Goal: Find specific page/section: Find specific page/section

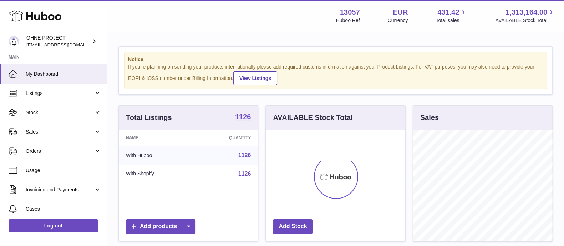
scroll to position [111, 139]
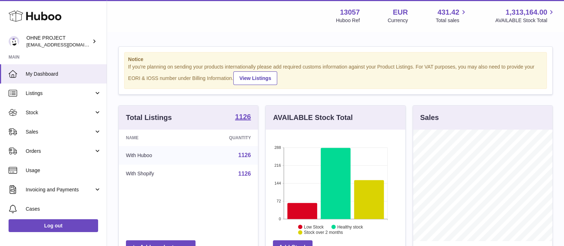
click at [242, 110] on div "1126" at bounding box center [243, 118] width 16 height 24
click at [243, 114] on strong "1126" at bounding box center [243, 116] width 16 height 7
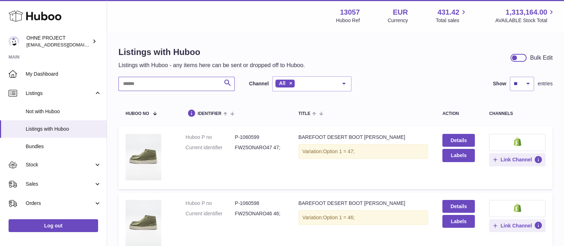
click at [174, 82] on input "text" at bounding box center [176, 84] width 116 height 14
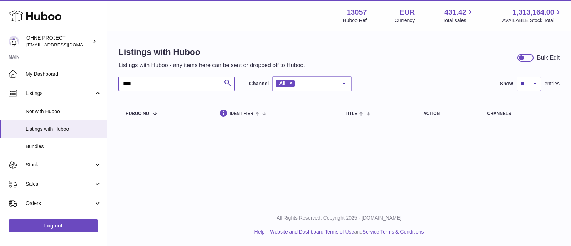
type input "****"
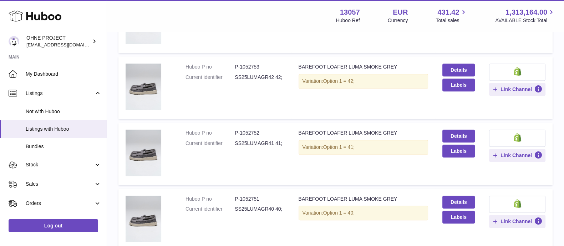
scroll to position [613, 0]
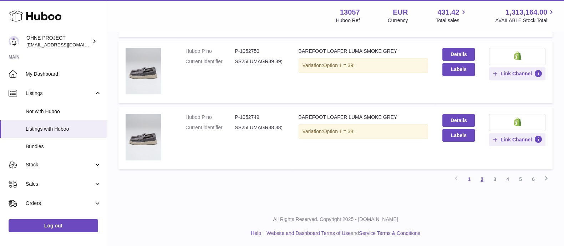
click at [480, 181] on link "2" at bounding box center [481, 179] width 13 height 13
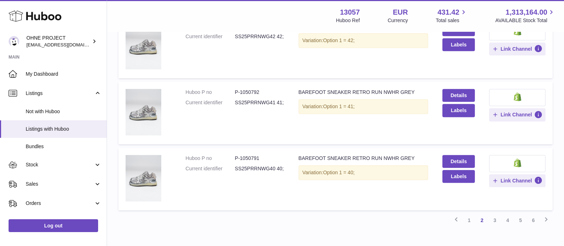
scroll to position [613, 0]
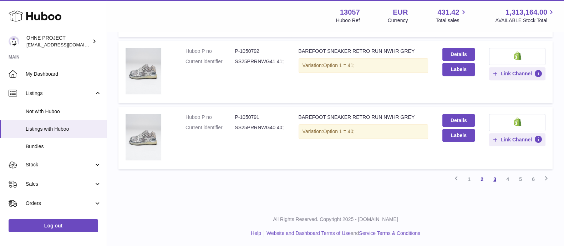
click at [495, 177] on link "3" at bounding box center [494, 179] width 13 height 13
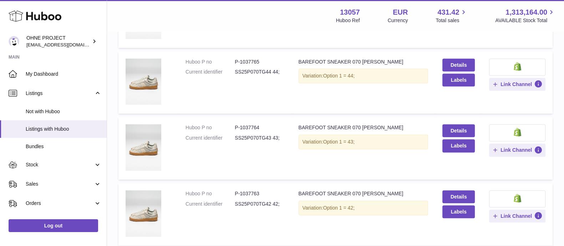
scroll to position [613, 0]
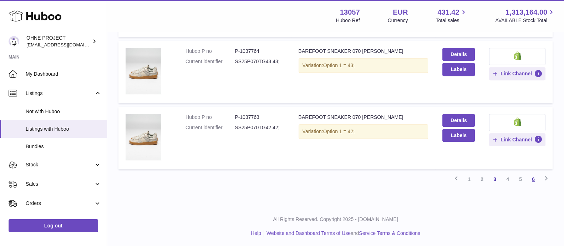
click at [533, 181] on link "6" at bounding box center [533, 179] width 13 height 13
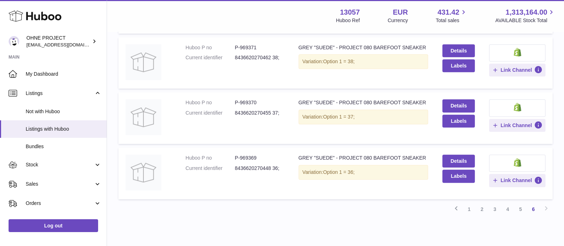
scroll to position [477, 0]
click at [251, 157] on dd "P-969369" at bounding box center [259, 157] width 49 height 7
copy dd "969369"
